Goal: Navigation & Orientation: Find specific page/section

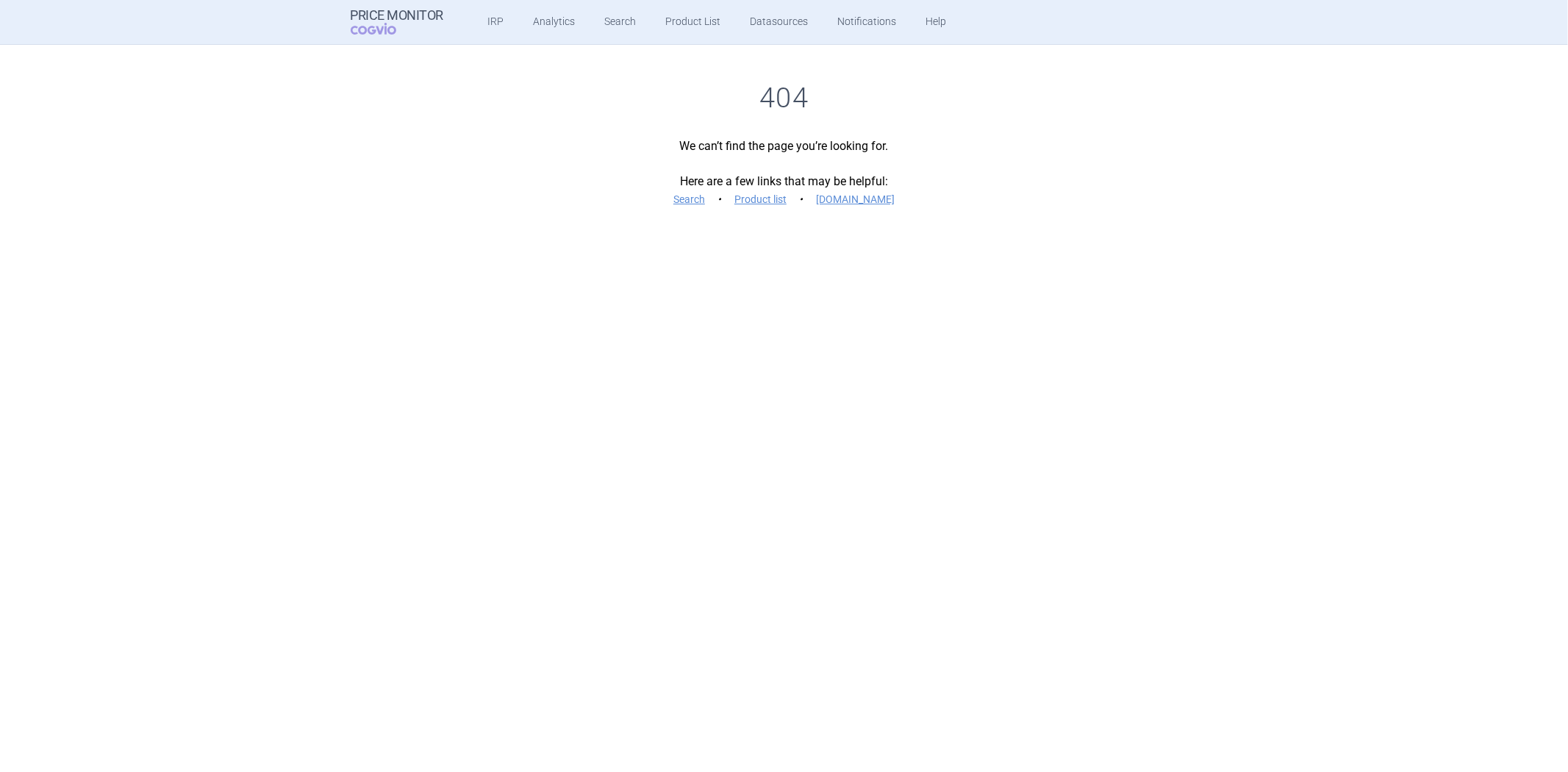
click at [773, 96] on h1 "404" at bounding box center [785, 98] width 868 height 34
copy h1 "404"
